Goal: Task Accomplishment & Management: Use online tool/utility

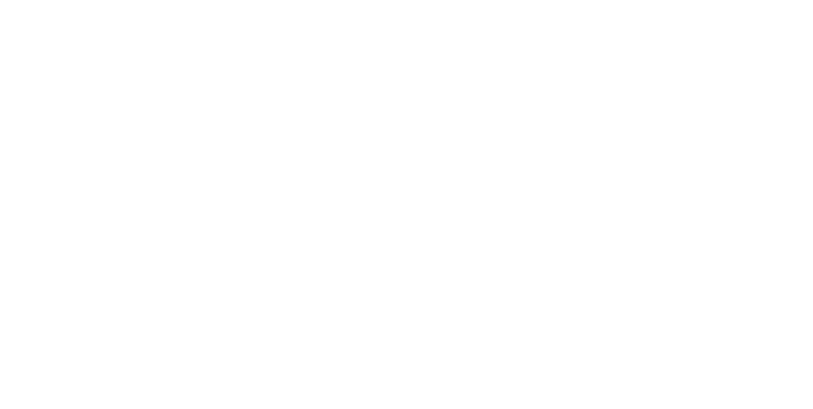
scroll to position [243, 0]
click at [118, 179] on div "Tracking" at bounding box center [100, 174] width 35 height 11
click at [506, 315] on icon "button" at bounding box center [502, 316] width 6 height 6
click at [402, 201] on button "Clock Off" at bounding box center [367, 201] width 70 height 20
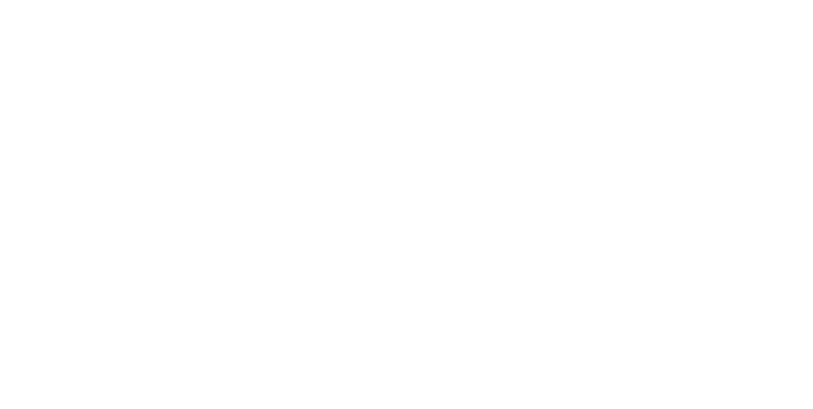
click at [680, 75] on button "Close" at bounding box center [657, 70] width 46 height 20
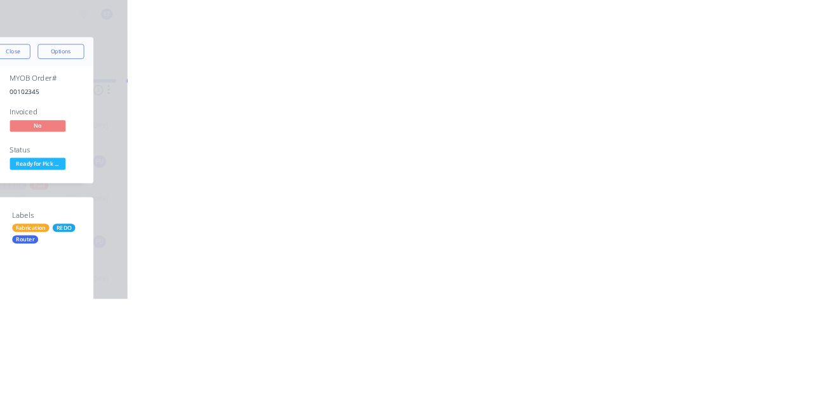
click at [133, 107] on div "Collaborate" at bounding box center [108, 110] width 50 height 11
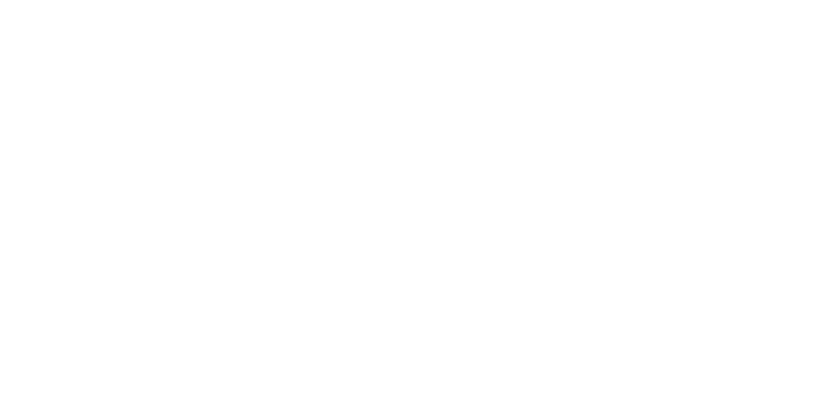
click at [680, 66] on button "Close" at bounding box center [657, 70] width 46 height 20
click at [118, 173] on div "Tracking" at bounding box center [100, 174] width 35 height 11
click at [813, 57] on div "Order details Collaborate Checklists 0/0 Tracking Linked Orders Timeline Order …" at bounding box center [406, 204] width 813 height 409
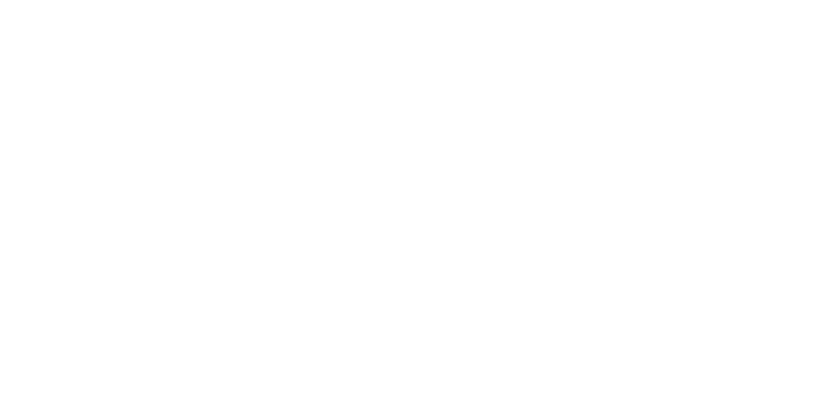
click at [680, 67] on button "Close" at bounding box center [657, 70] width 46 height 20
click at [168, 172] on button "Tracking" at bounding box center [108, 175] width 121 height 32
click at [499, 318] on button "button" at bounding box center [491, 316] width 16 height 16
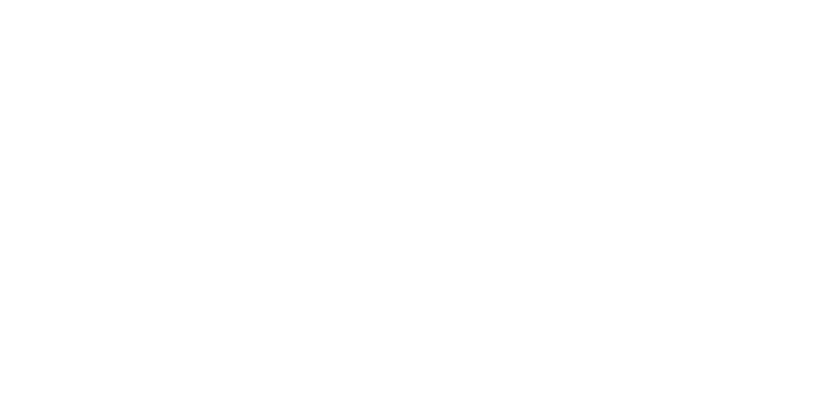
click at [402, 198] on button "Clock On" at bounding box center [367, 201] width 70 height 20
click at [168, 118] on button "Collaborate" at bounding box center [108, 111] width 121 height 32
